Goal: Task Accomplishment & Management: Complete application form

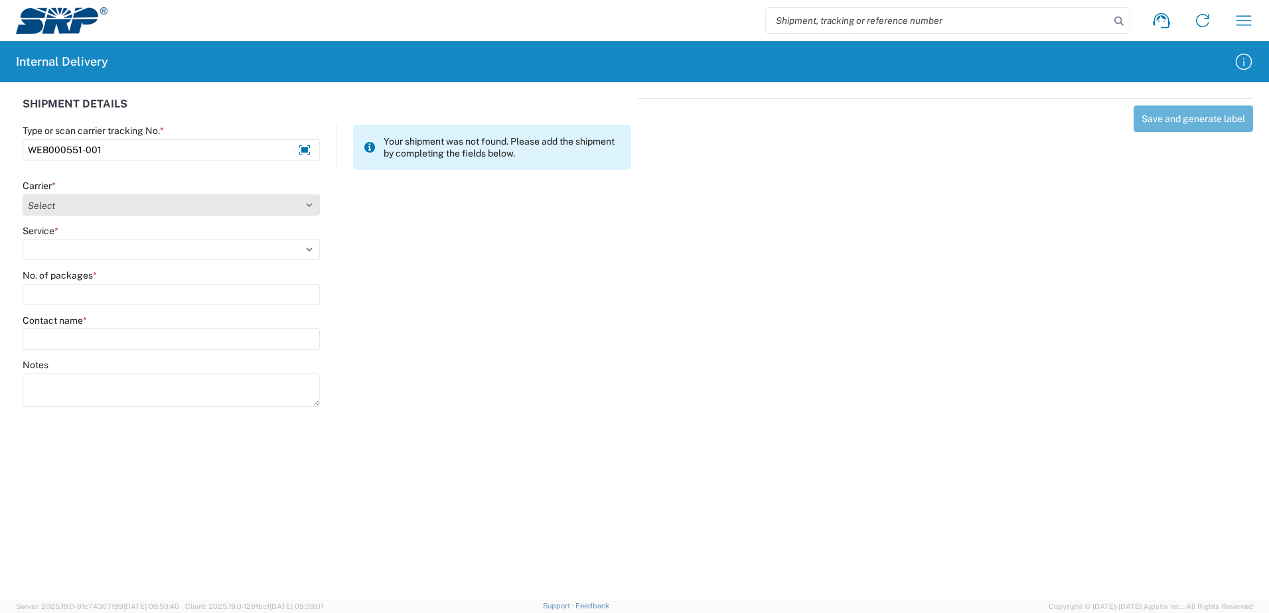
type input "WEB000551-001"
click at [310, 205] on select "Select Amazon Logistics ATI Trucking BC Dimerco Logistics Empire Southwest FedE…" at bounding box center [171, 204] width 297 height 21
select select "18714"
click at [23, 194] on select "Select Amazon Logistics ATI Trucking BC Dimerco Logistics Empire Southwest FedE…" at bounding box center [171, 204] width 297 height 21
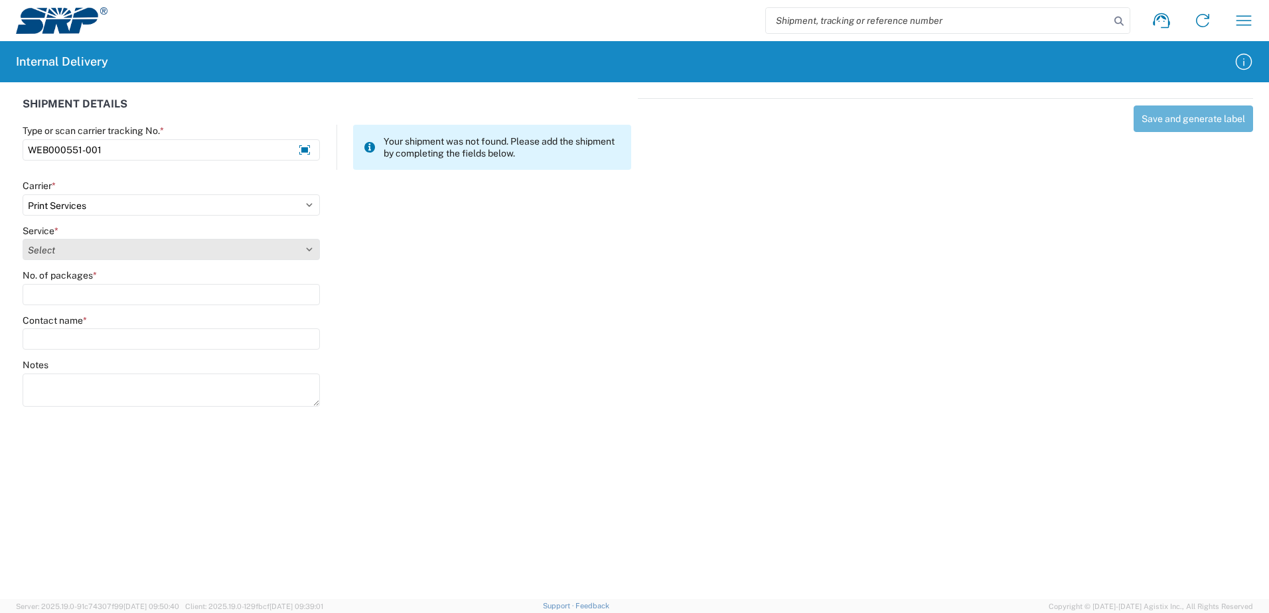
click at [309, 248] on select "Select Ground Inter-office" at bounding box center [171, 249] width 297 height 21
select select "35764"
click at [23, 239] on select "Select Ground Inter-office" at bounding box center [171, 249] width 297 height 21
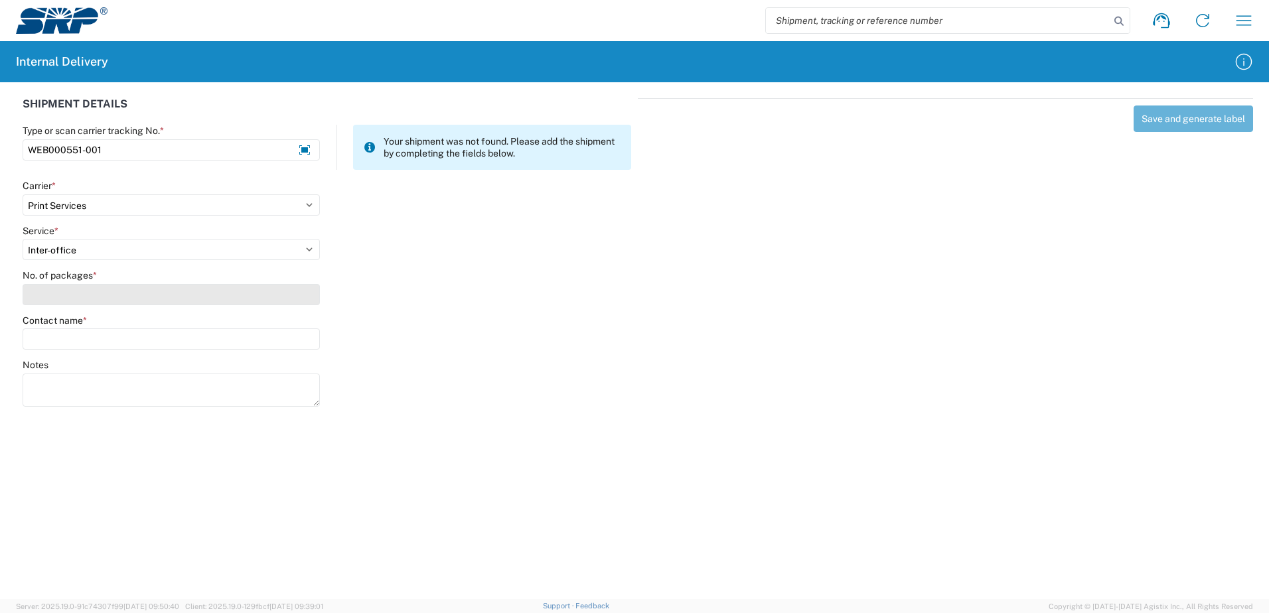
click at [304, 300] on input "No. of packages *" at bounding box center [171, 294] width 297 height 21
type input "1"
click at [293, 336] on input "Contact name *" at bounding box center [171, 339] width 297 height 21
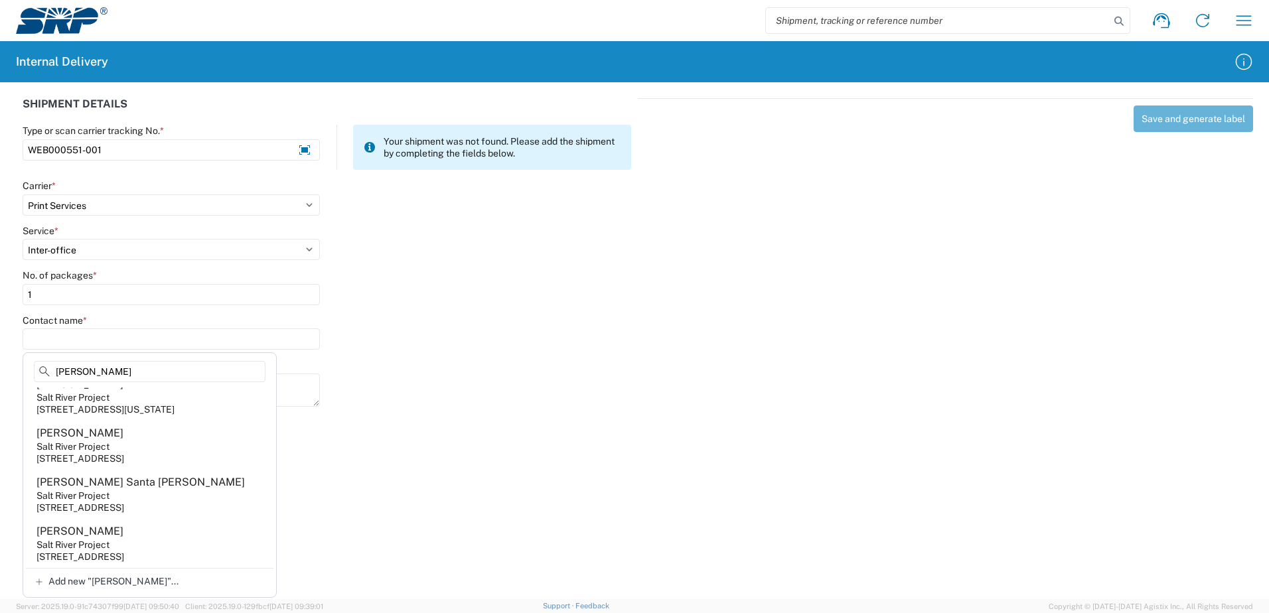
scroll to position [595, 0]
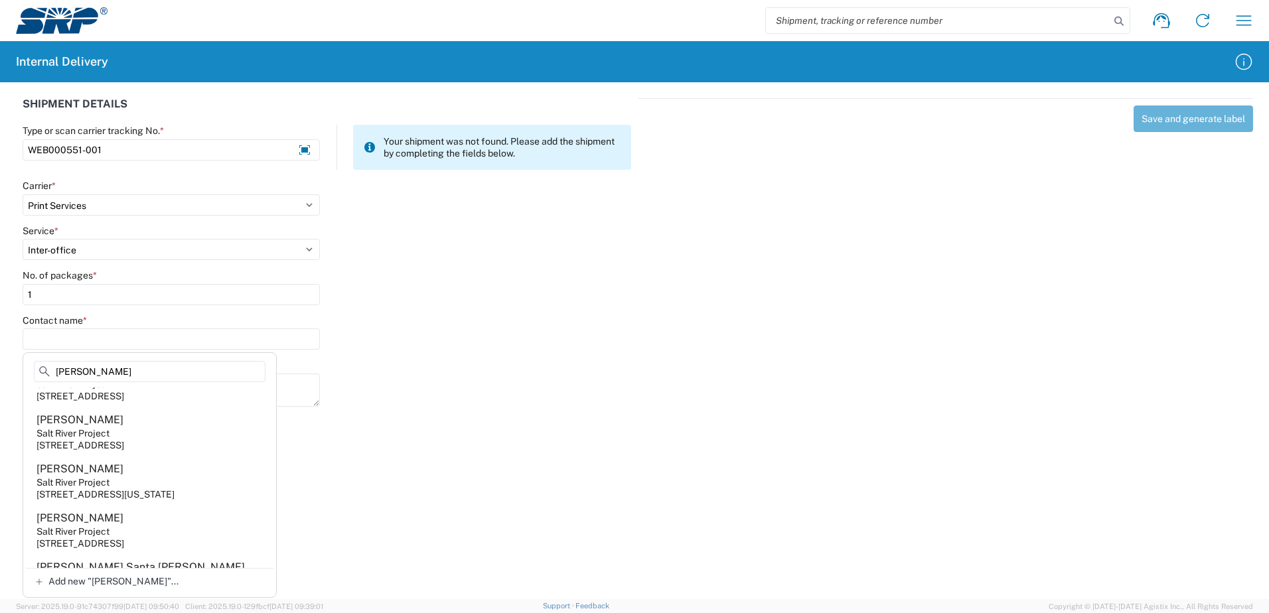
type input "[PERSON_NAME]"
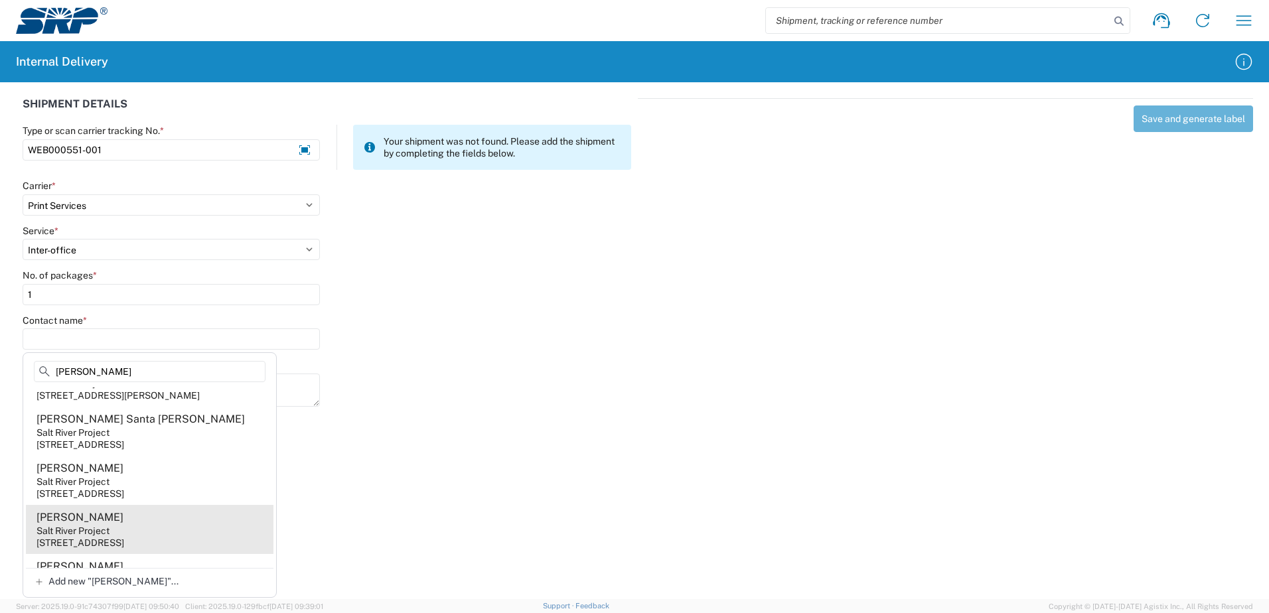
scroll to position [462, 0]
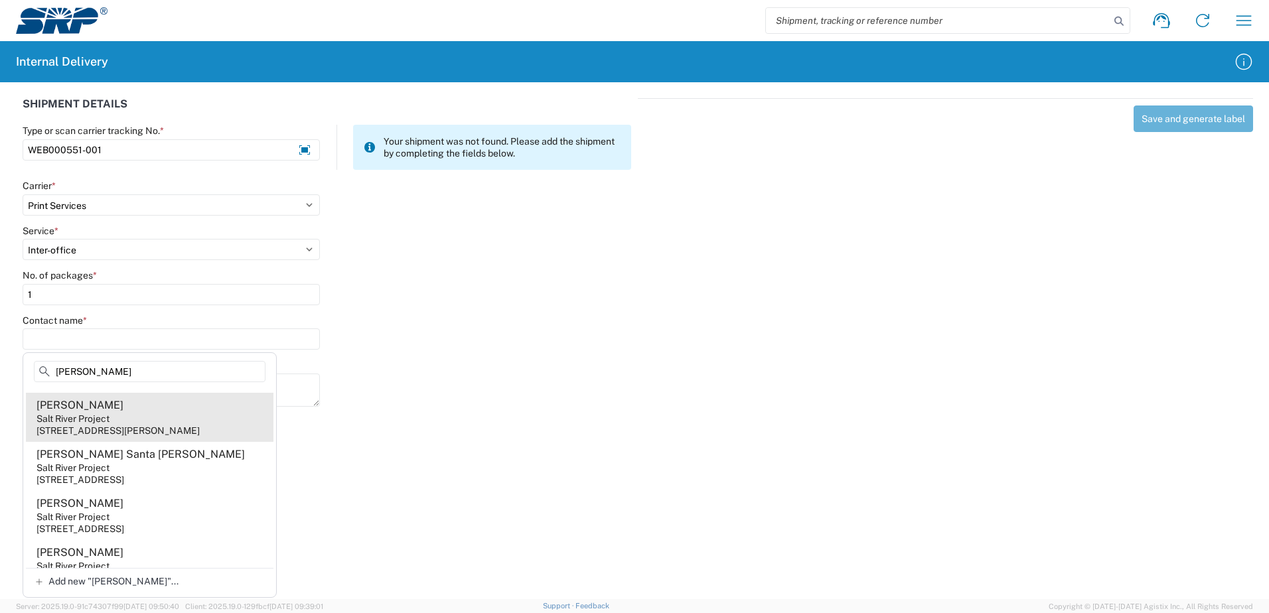
click at [179, 437] on div "[STREET_ADDRESS][PERSON_NAME]" at bounding box center [118, 431] width 163 height 12
type input "[PERSON_NAME]"
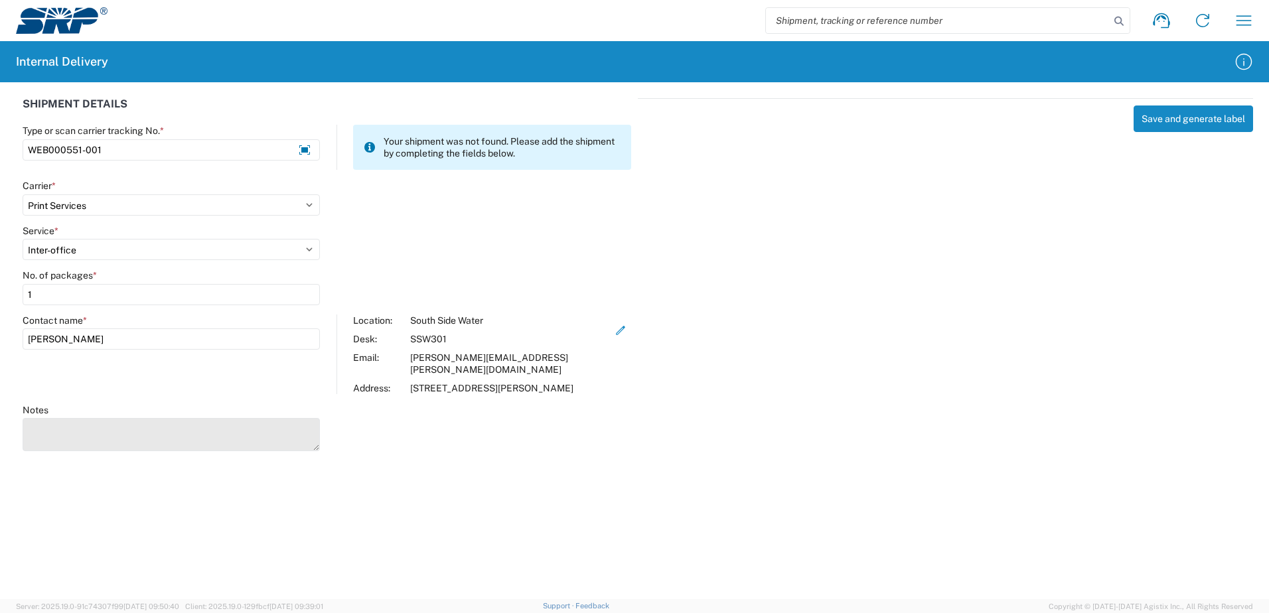
click at [145, 438] on textarea "Notes" at bounding box center [171, 434] width 297 height 33
type textarea "T"
type textarea "Multi-Skill Training Record"
drag, startPoint x: 611, startPoint y: 485, endPoint x: 633, endPoint y: 479, distance: 22.7
click at [631, 479] on agx-forms-host "Shipment request Shipment tracking Internal delivery Transit update My profile …" at bounding box center [634, 306] width 1269 height 613
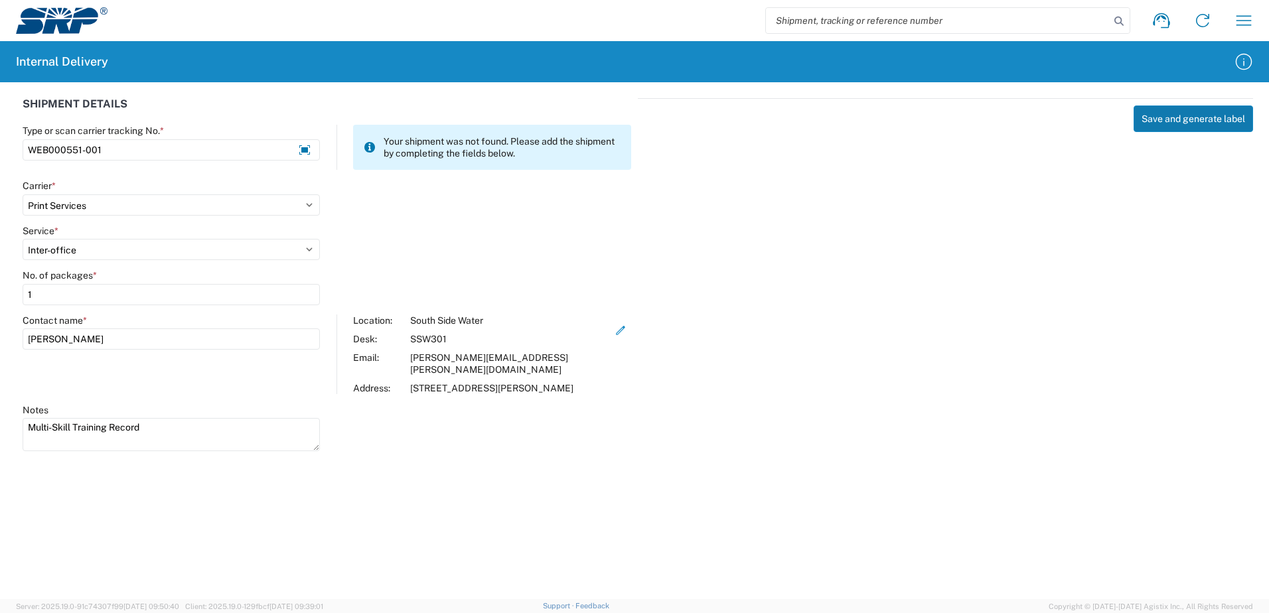
click at [1192, 121] on button "Save and generate label" at bounding box center [1193, 119] width 119 height 27
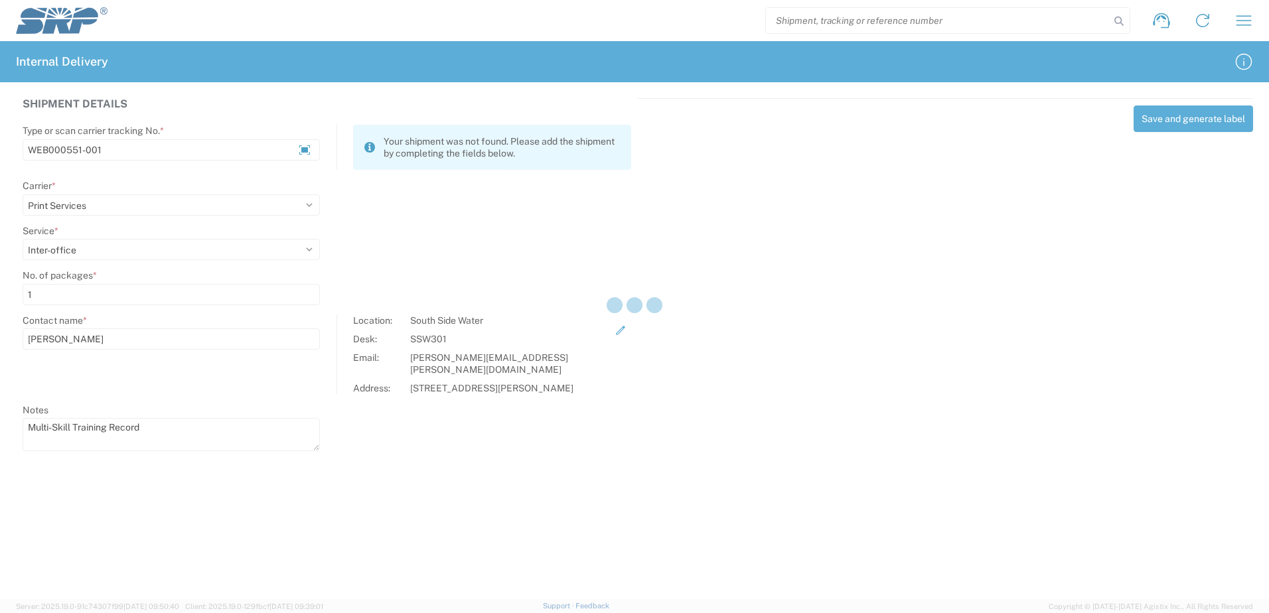
select select
